Goal: Transaction & Acquisition: Purchase product/service

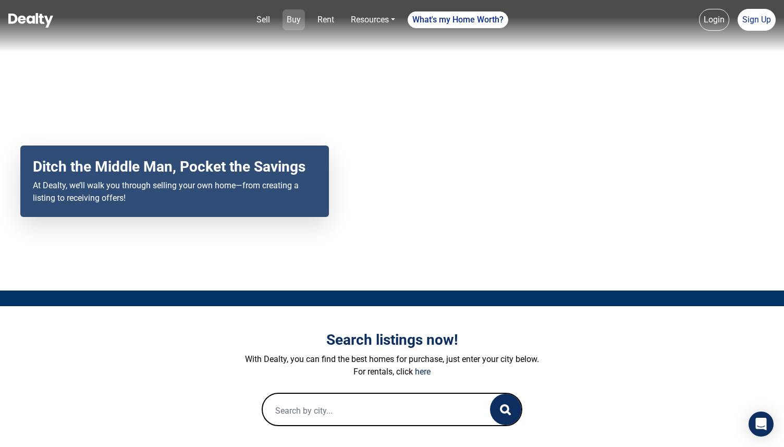
click at [297, 16] on link "Buy" at bounding box center [294, 19] width 22 height 21
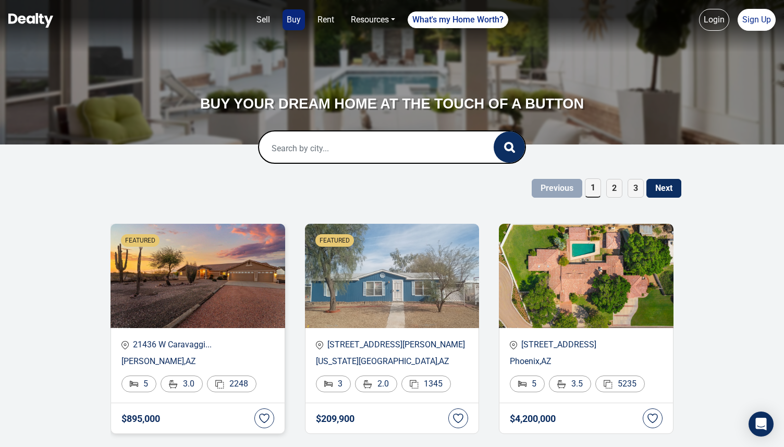
click at [141, 355] on p "Wittmann , AZ" at bounding box center [197, 361] width 153 height 13
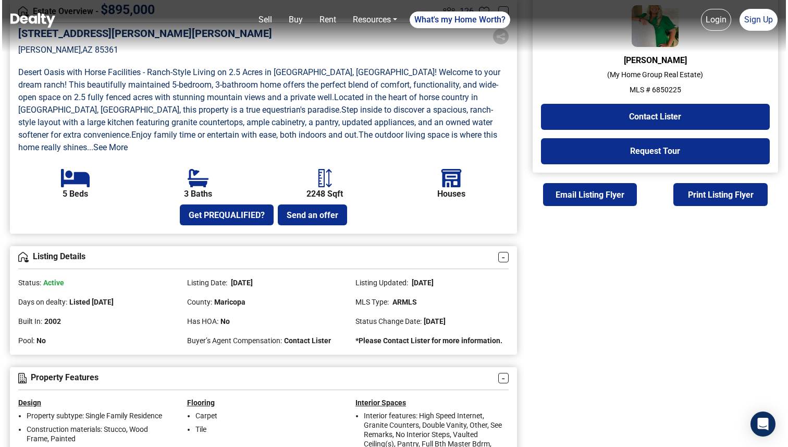
scroll to position [304, 0]
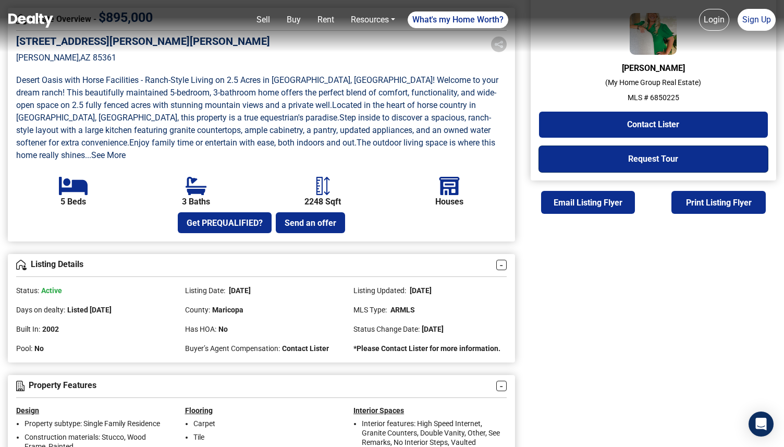
click at [582, 161] on button "Request Tour" at bounding box center [653, 159] width 229 height 26
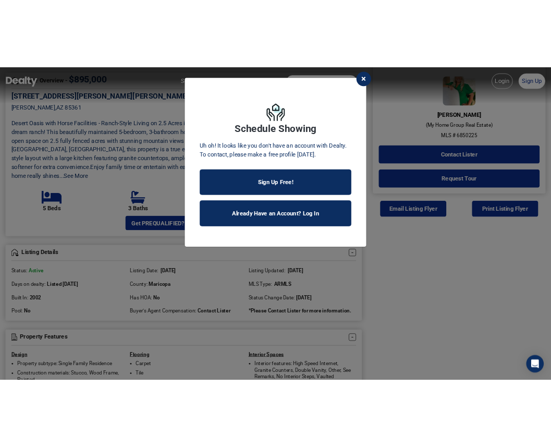
scroll to position [324, 0]
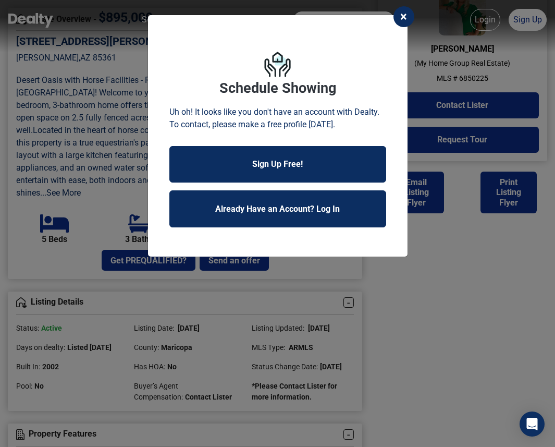
click at [406, 8] on button "×" at bounding box center [404, 16] width 21 height 21
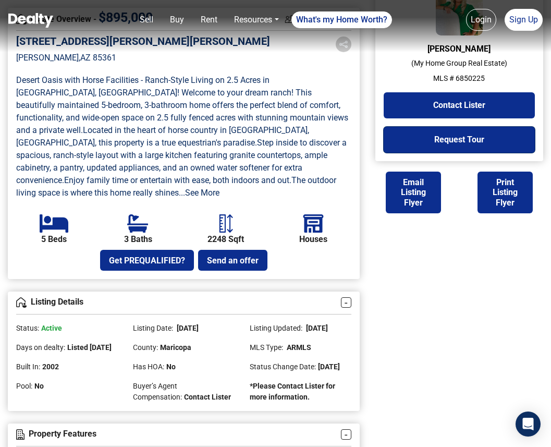
click at [509, 139] on button "Request Tour" at bounding box center [459, 140] width 151 height 26
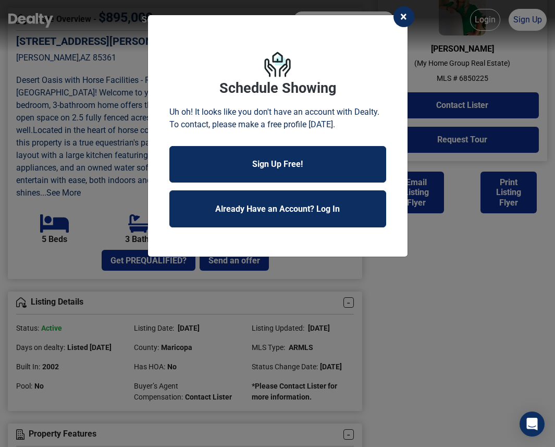
click at [402, 19] on span "×" at bounding box center [403, 16] width 7 height 15
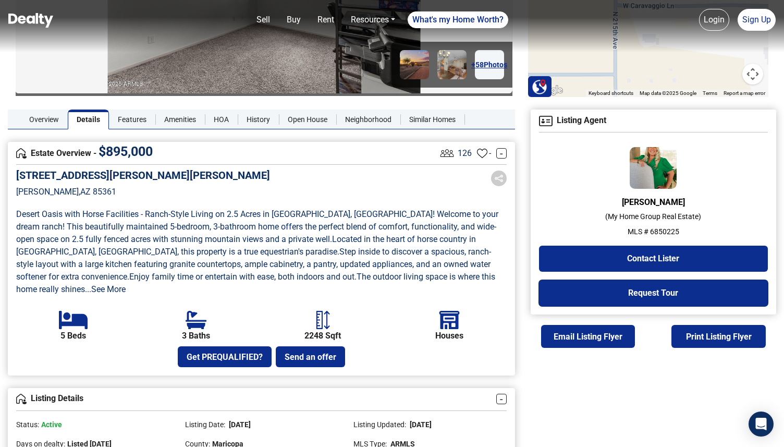
scroll to position [0, 0]
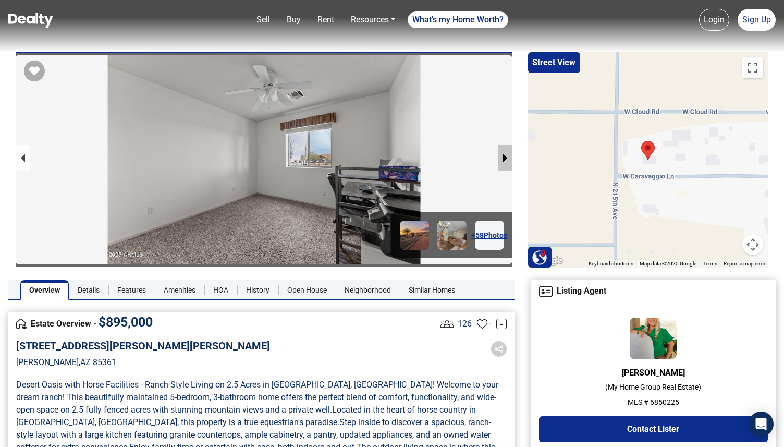
click at [505, 156] on button "next slide / item" at bounding box center [505, 158] width 15 height 26
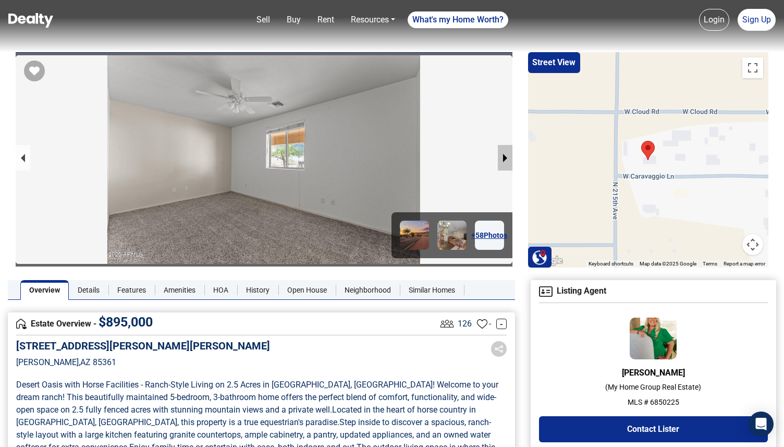
click at [505, 156] on button "next slide / item" at bounding box center [505, 158] width 15 height 26
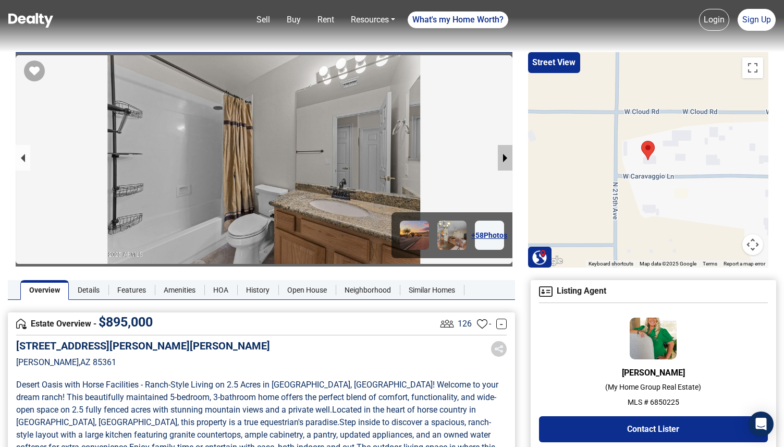
click at [505, 158] on button "next slide / item" at bounding box center [505, 158] width 15 height 26
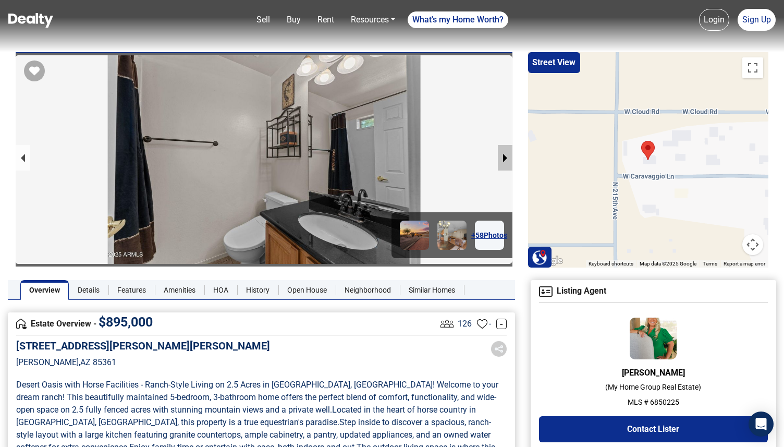
click at [505, 157] on button "next slide / item" at bounding box center [505, 158] width 15 height 26
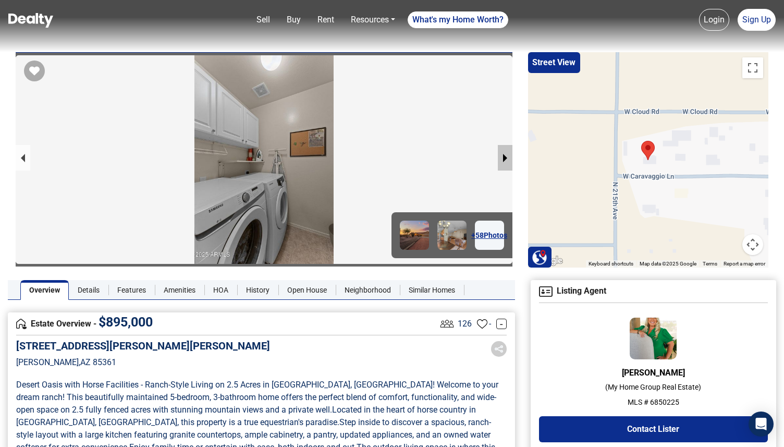
click at [505, 157] on button "next slide / item" at bounding box center [505, 158] width 15 height 26
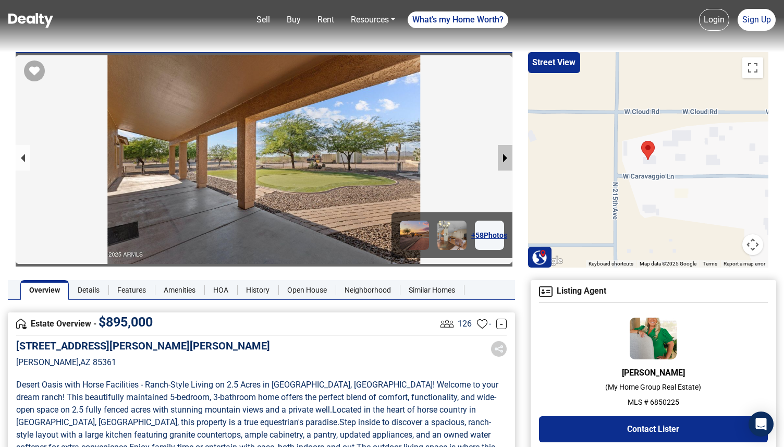
click at [503, 156] on button "next slide / item" at bounding box center [505, 158] width 15 height 26
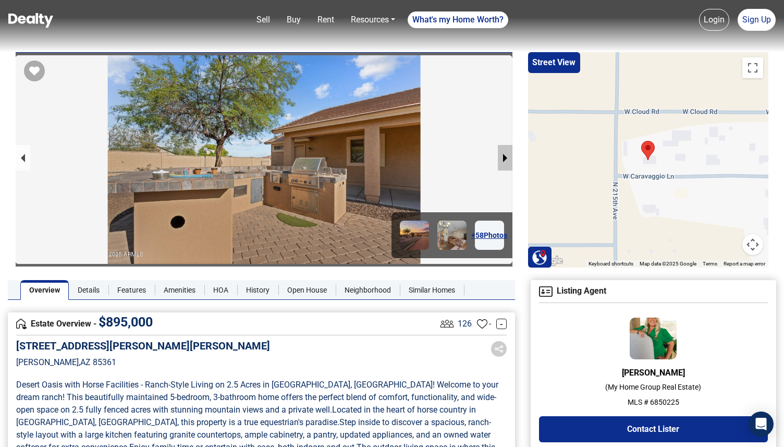
click at [503, 156] on button "next slide / item" at bounding box center [505, 158] width 15 height 26
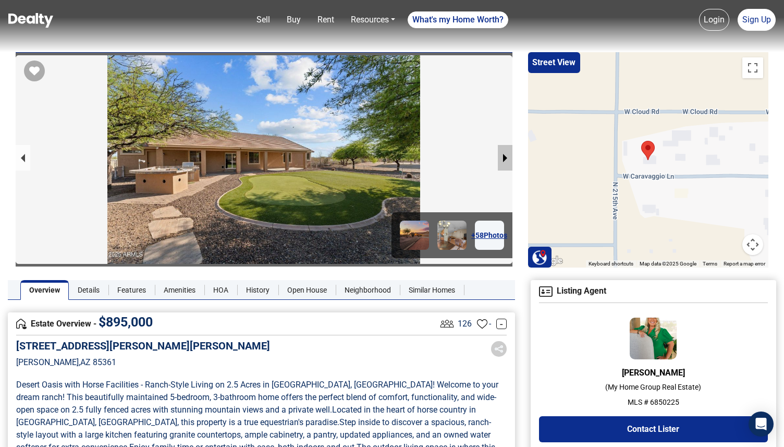
click at [503, 156] on button "next slide / item" at bounding box center [505, 158] width 15 height 26
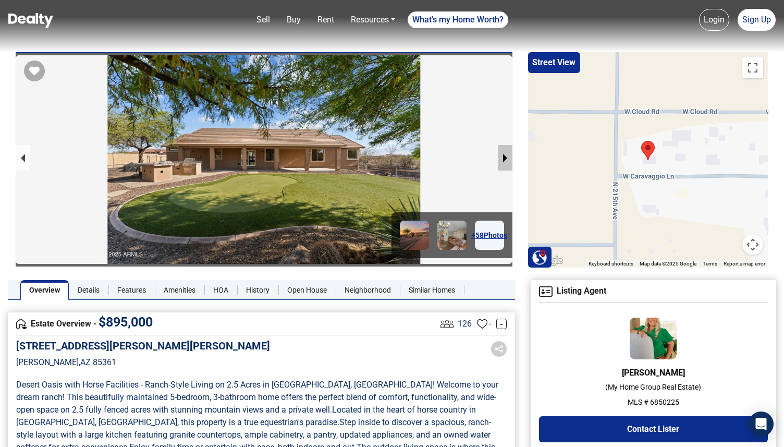
click at [503, 156] on button "next slide / item" at bounding box center [505, 158] width 15 height 26
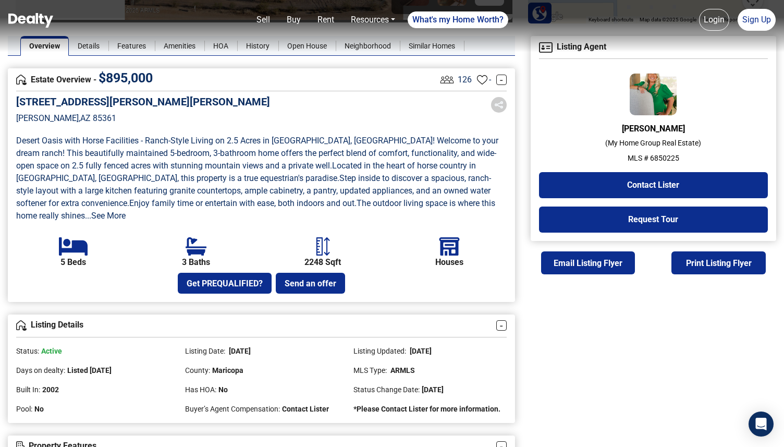
scroll to position [273, 0]
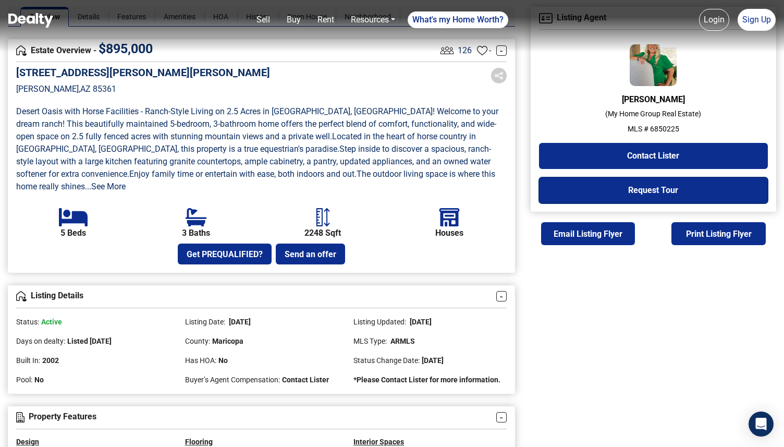
click at [627, 182] on button "Request Tour" at bounding box center [653, 190] width 229 height 26
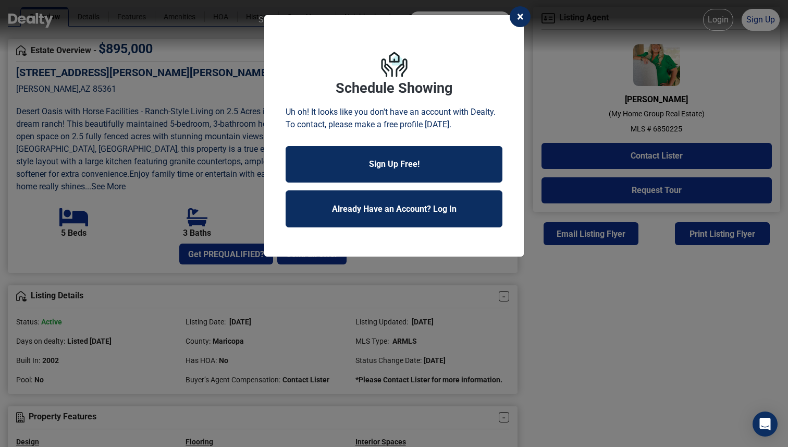
click at [520, 18] on span "×" at bounding box center [520, 16] width 7 height 15
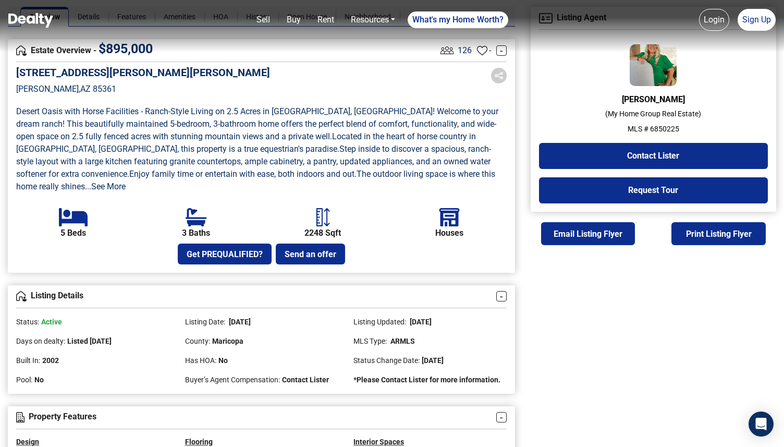
click at [716, 21] on link "Login" at bounding box center [714, 20] width 30 height 22
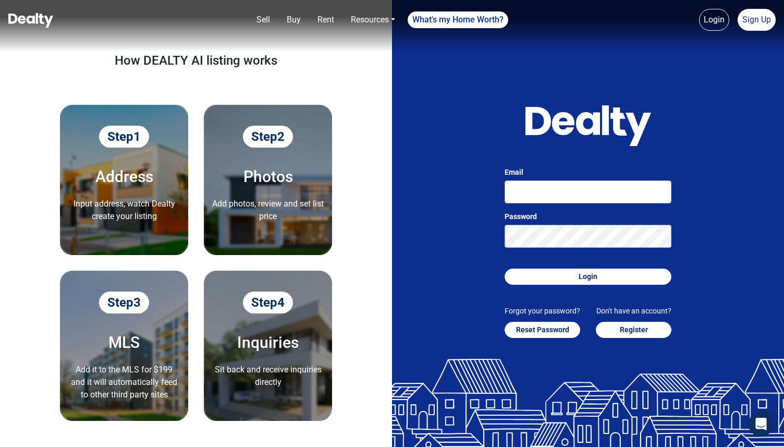
scroll to position [49, 0]
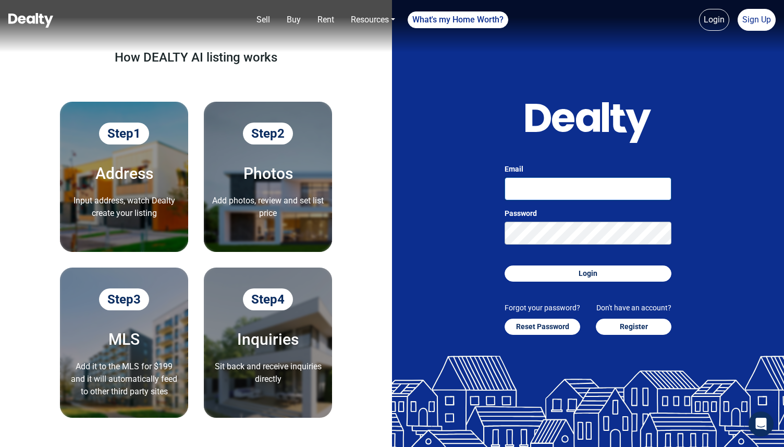
click at [586, 190] on input "Email" at bounding box center [588, 188] width 167 height 23
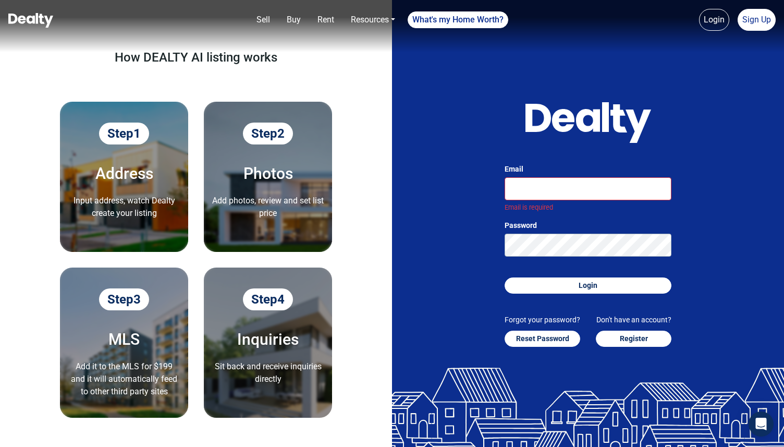
click at [691, 78] on div "Email Email is required Password Login Forgot your password? Reset Password Don…" at bounding box center [588, 229] width 392 height 556
click at [750, 32] on nav "Sell Buy Rent Resources Loan Calculator Loan Options Find an agent What's my Ho…" at bounding box center [392, 26] width 784 height 52
click at [750, 17] on link "Sign Up" at bounding box center [757, 20] width 38 height 22
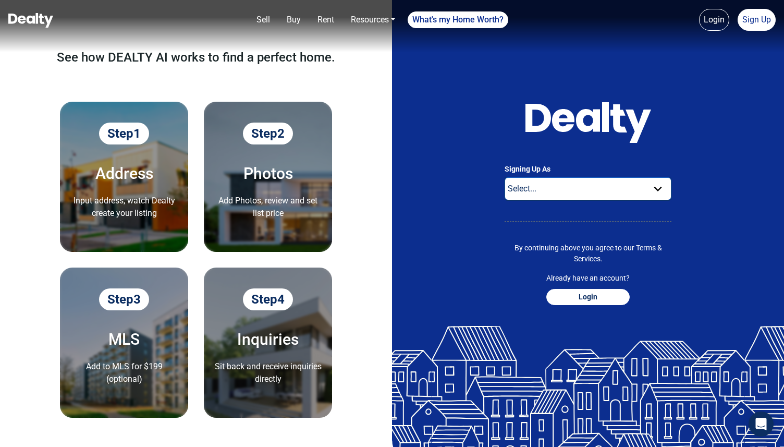
click at [540, 193] on select "Select... Buyer For Sale By Owner Real Estate Agent" at bounding box center [588, 188] width 167 height 23
select select "buyer"
click at [505, 177] on select "Select... Buyer For Sale By Owner Real Estate Agent" at bounding box center [588, 188] width 167 height 23
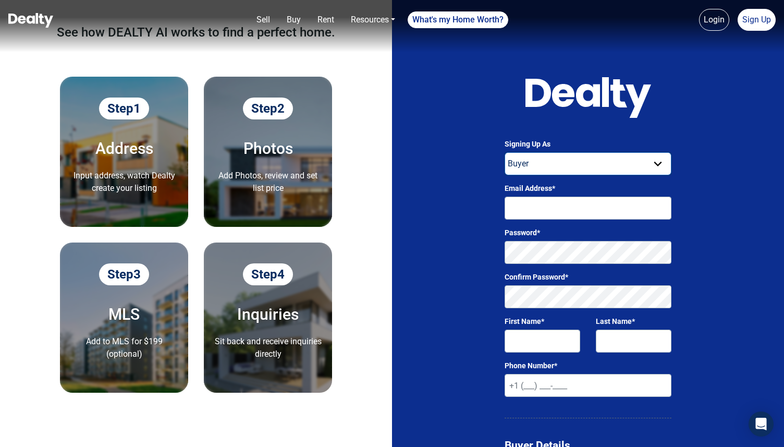
scroll to position [92, 0]
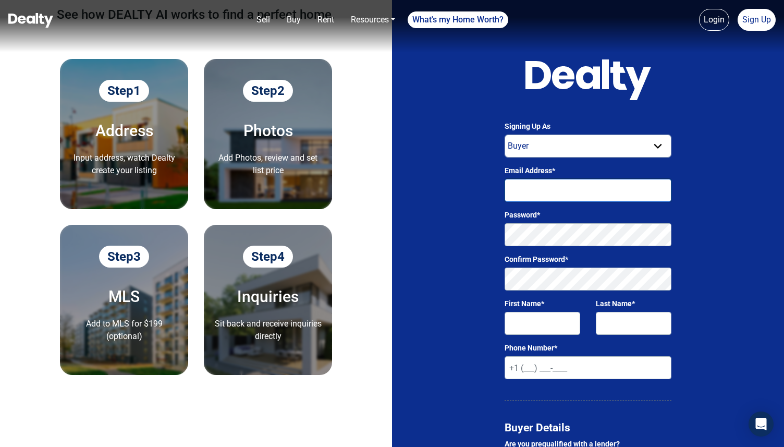
click at [527, 188] on input "Email Address*" at bounding box center [588, 190] width 167 height 23
type input "ankita@getcarnera.com"
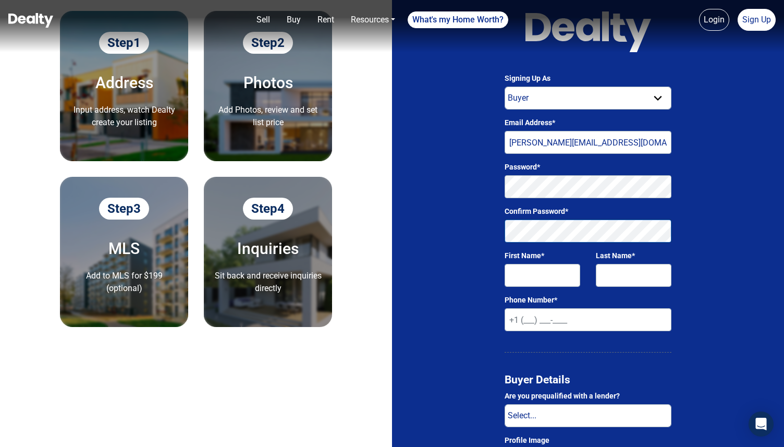
scroll to position [148, 0]
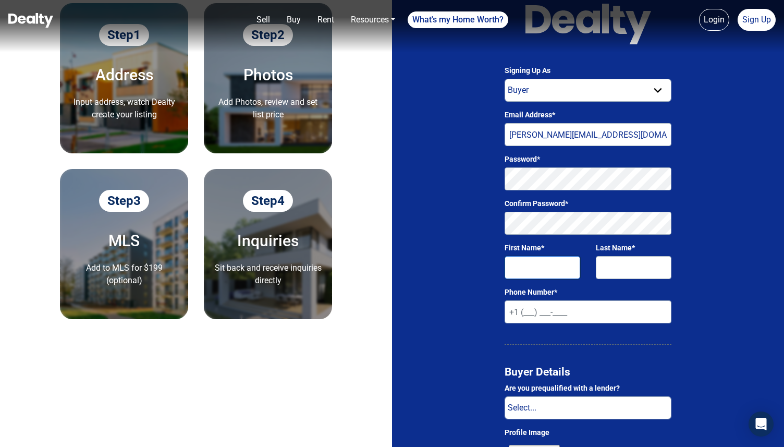
click at [554, 260] on input "First Name*" at bounding box center [543, 267] width 76 height 23
type input "[PERSON_NAME]"
type input "Pawar"
click at [537, 313] on input "+1" at bounding box center [588, 311] width 167 height 23
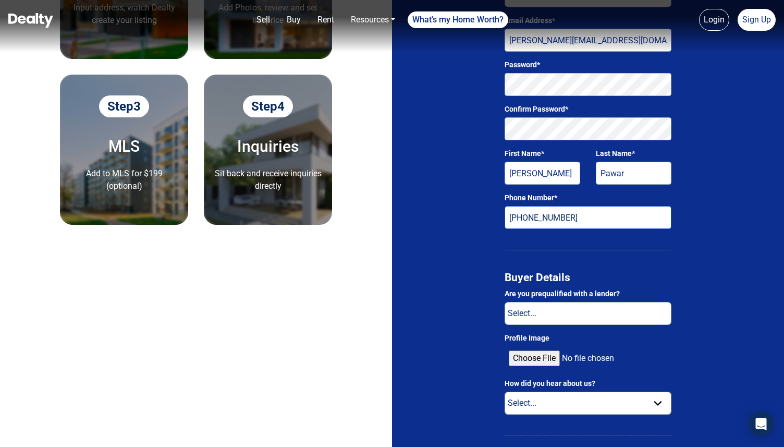
scroll to position [250, 0]
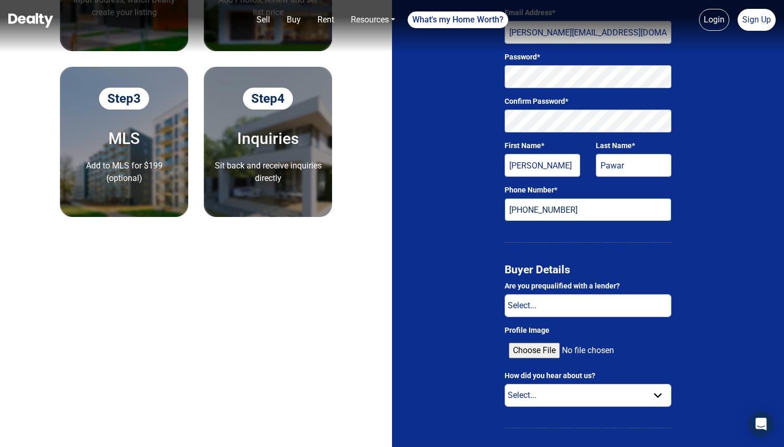
drag, startPoint x: 520, startPoint y: 210, endPoint x: 588, endPoint y: 210, distance: 68.3
click at [588, 210] on input "+1 220 974 782" at bounding box center [588, 209] width 167 height 23
click at [585, 211] on input "+1 220 974 782" at bounding box center [588, 209] width 167 height 23
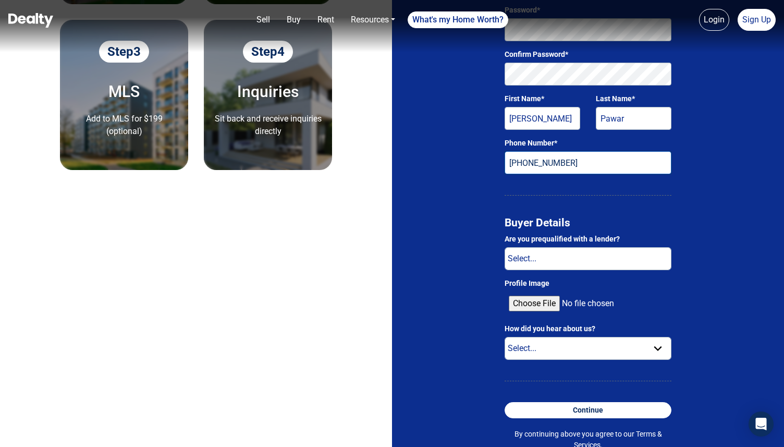
scroll to position [313, 0]
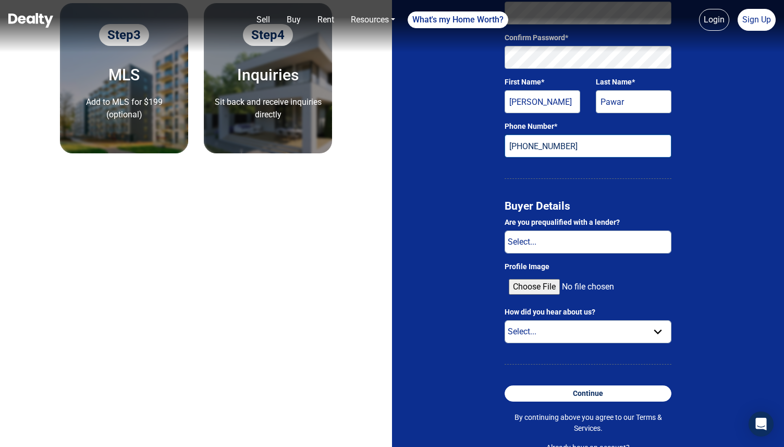
type input "+1 220 974 7824"
click at [541, 236] on select "Select... Yes No" at bounding box center [588, 241] width 167 height 23
select select "false"
click at [505, 230] on select "Select... Yes No" at bounding box center [588, 241] width 167 height 23
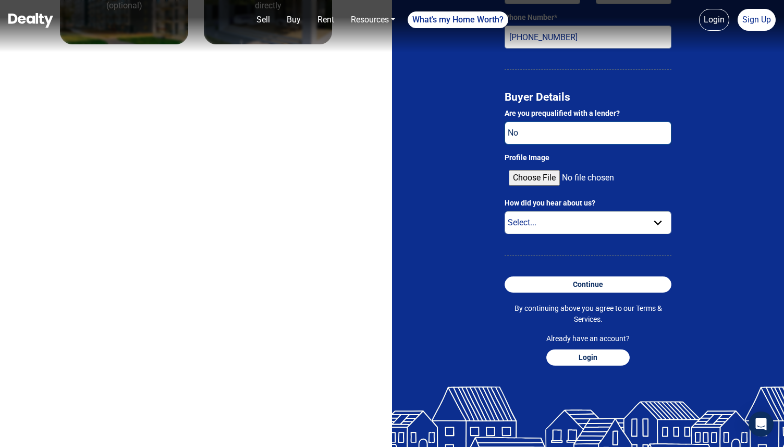
scroll to position [456, 0]
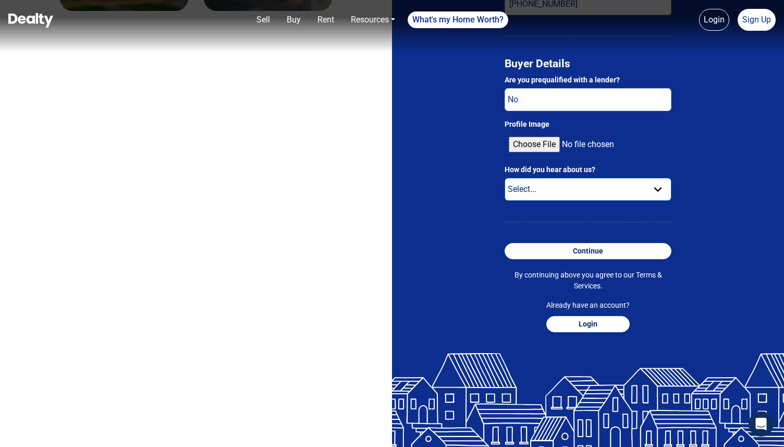
click at [519, 196] on select "Select... Internet Search Social Media Radio Television Email Text Friend Other" at bounding box center [588, 189] width 167 height 23
select select "internet_search"
click at [505, 178] on select "Select... Internet Search Social Media Radio Television Email Text Friend Other" at bounding box center [588, 189] width 167 height 23
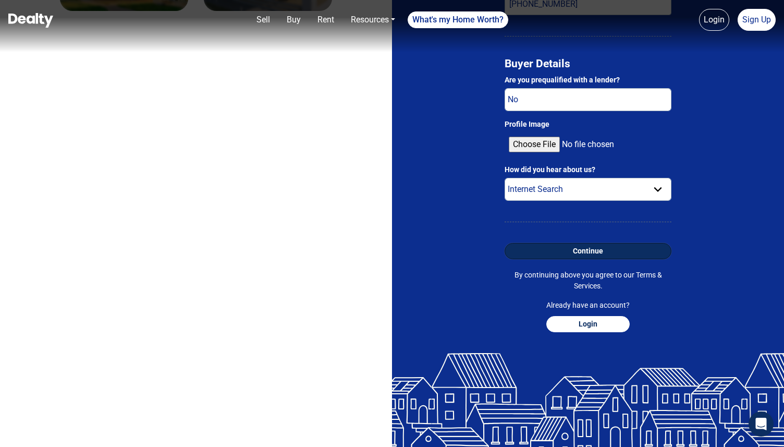
click at [552, 252] on button "Continue" at bounding box center [588, 251] width 167 height 16
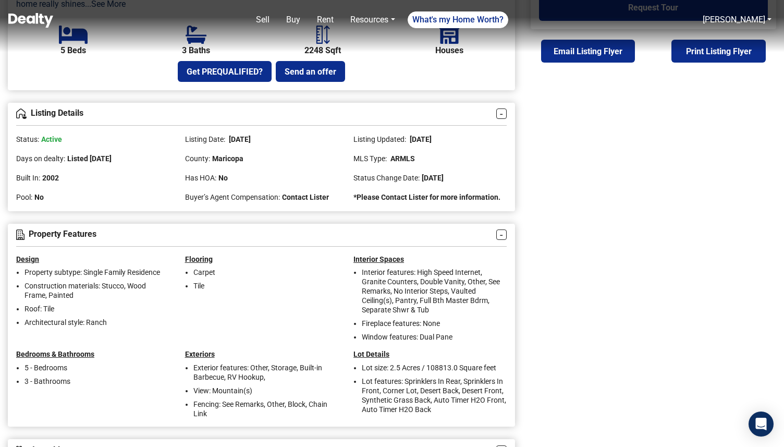
scroll to position [447, 0]
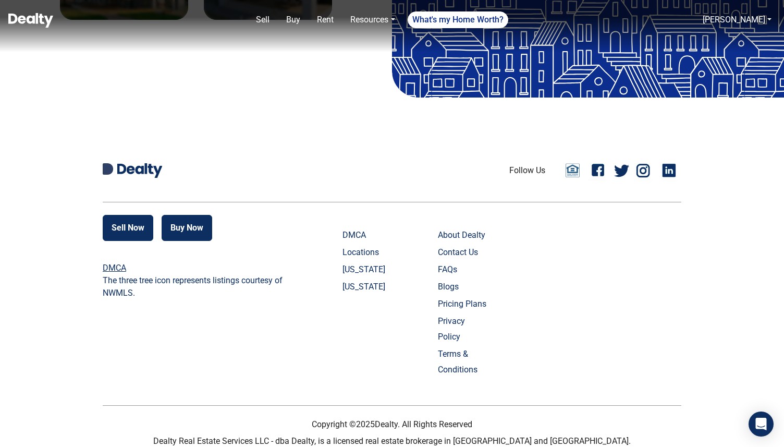
type input "ankita@getcarnera.com"
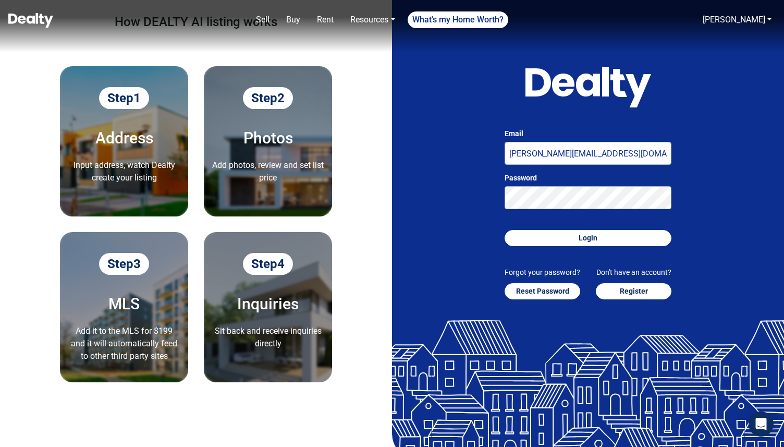
scroll to position [85, 0]
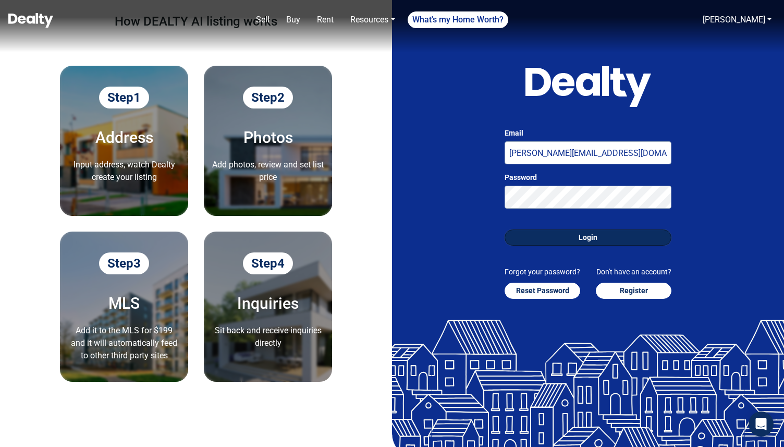
click at [656, 231] on button "Login" at bounding box center [588, 237] width 167 height 16
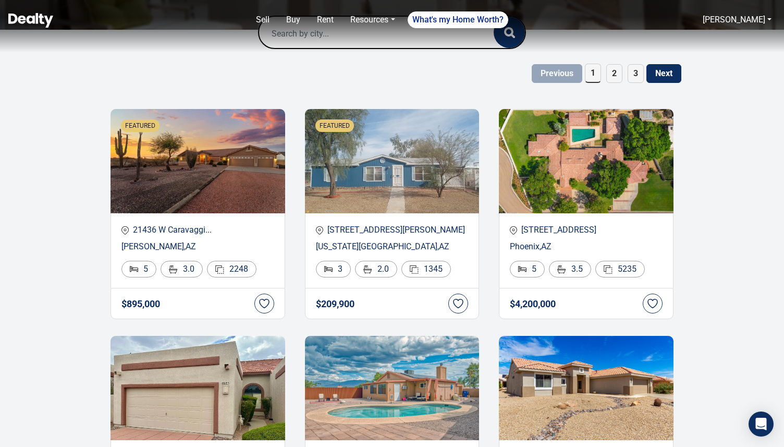
scroll to position [123, 0]
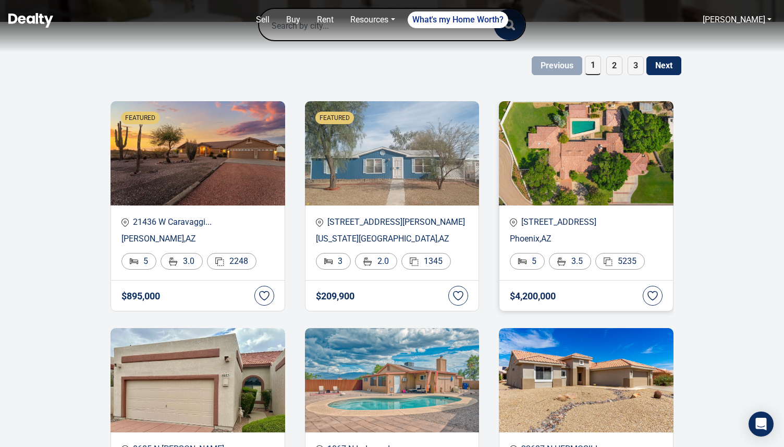
click at [563, 224] on p "5302 E ARCADIA Lane" at bounding box center [586, 222] width 153 height 13
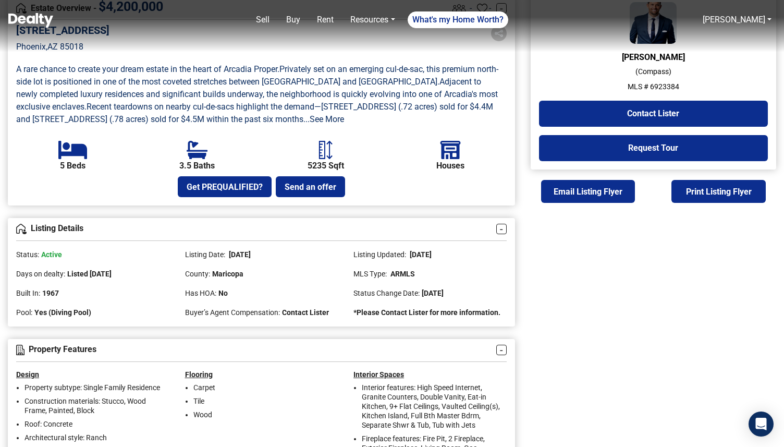
scroll to position [346, 0]
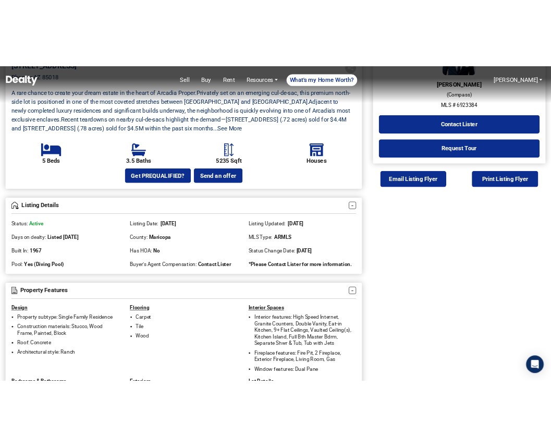
scroll to position [365, 0]
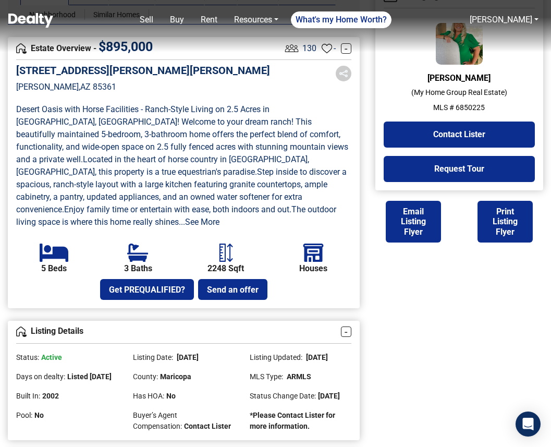
scroll to position [296, 0]
